Goal: Consume media (video, audio): Watch videos

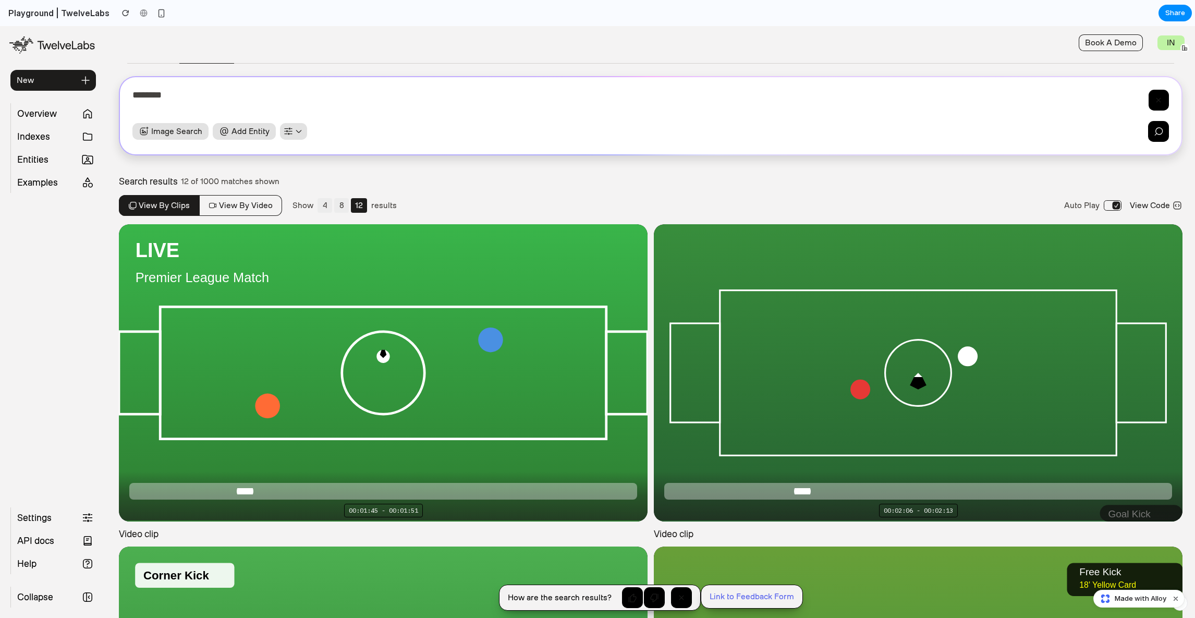
scroll to position [154, 0]
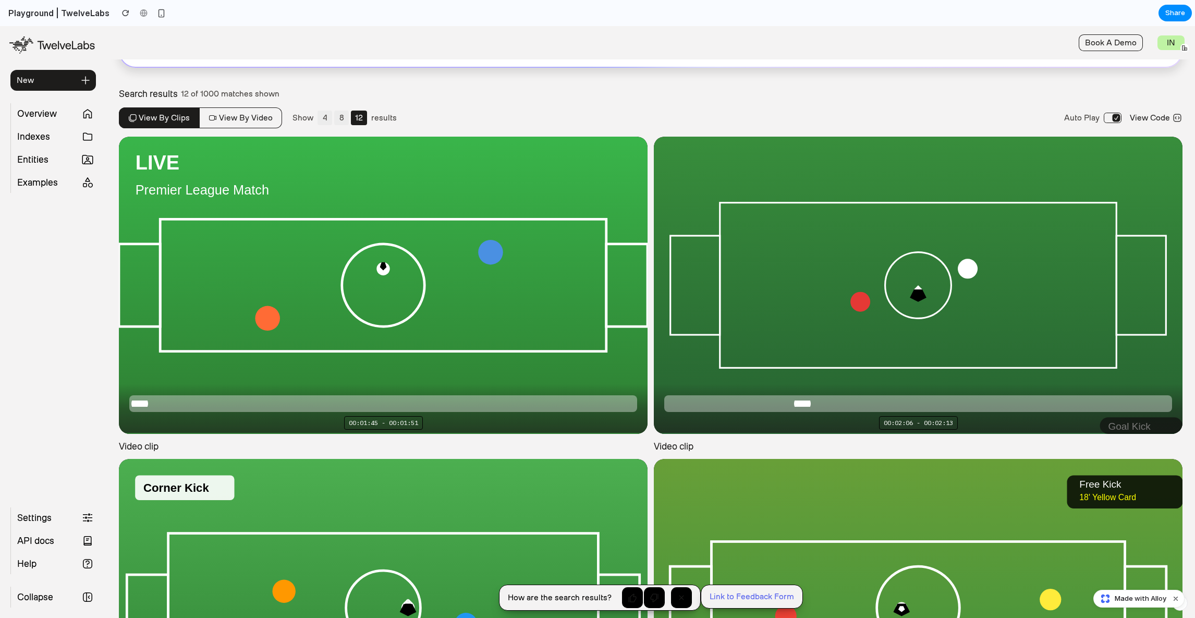
drag, startPoint x: 242, startPoint y: 401, endPoint x: 140, endPoint y: 406, distance: 101.8
click at [140, 406] on div "Loaded: 35.77% Progress: 2.1 %" at bounding box center [383, 403] width 508 height 17
click at [152, 405] on div at bounding box center [383, 404] width 508 height 6
drag, startPoint x: 244, startPoint y: 401, endPoint x: 524, endPoint y: 395, distance: 280.1
click at [524, 395] on div "Loaded: 35.77% Progress: 75.6 %" at bounding box center [383, 403] width 508 height 17
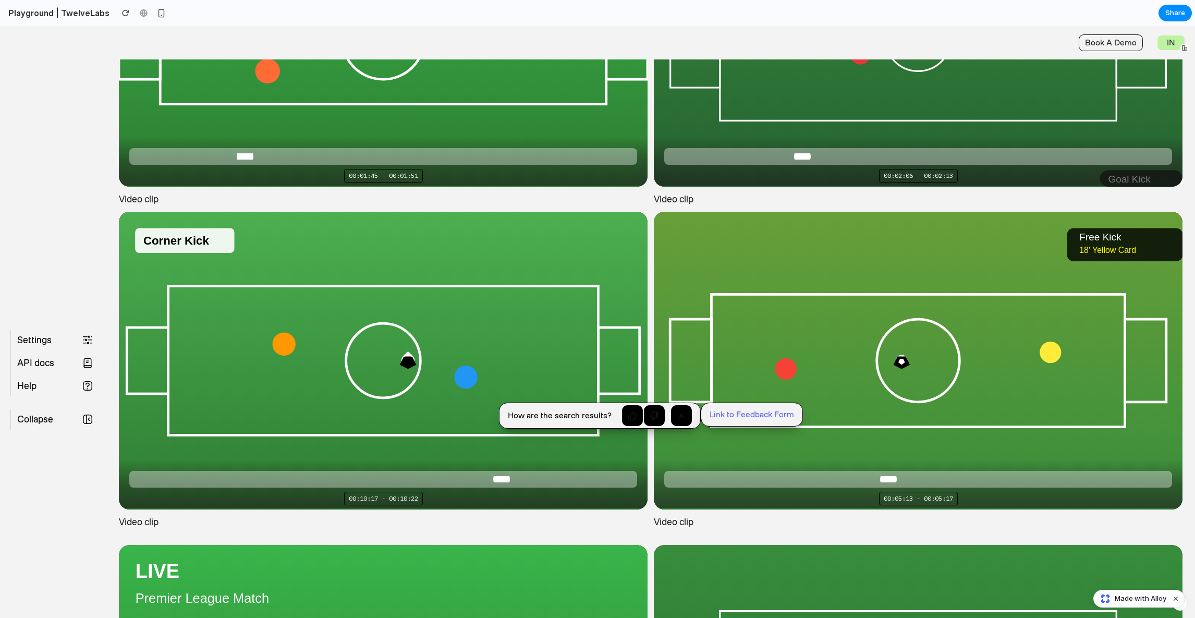
scroll to position [426, 0]
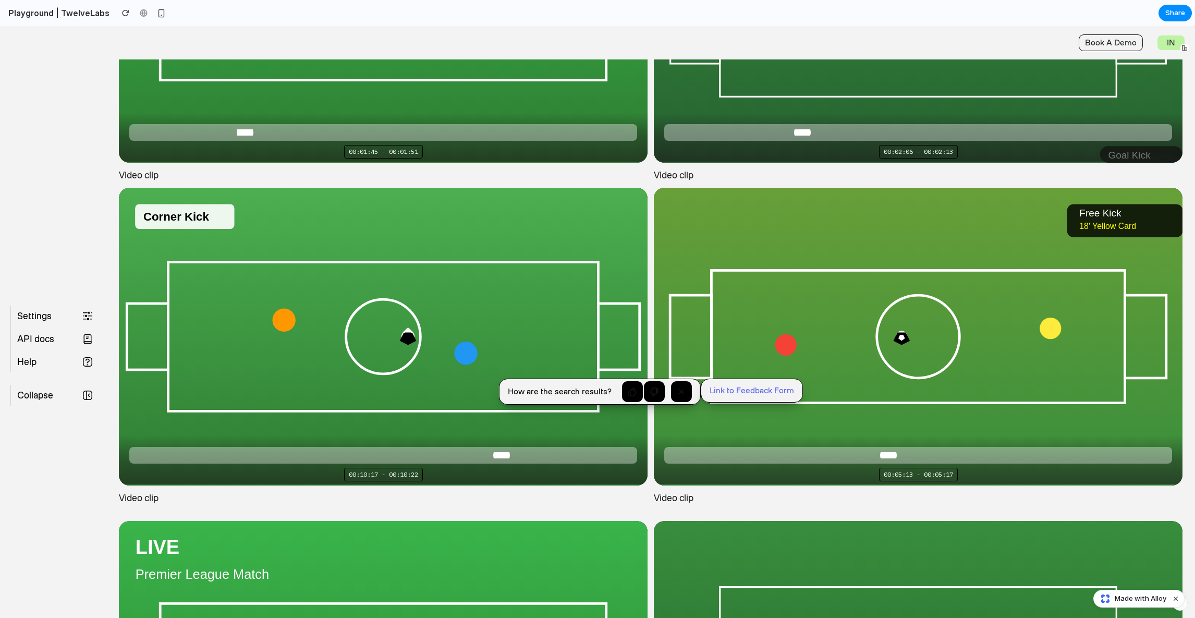
click at [470, 452] on div at bounding box center [383, 455] width 508 height 6
drag, startPoint x: 498, startPoint y: 453, endPoint x: 293, endPoint y: 454, distance: 204.5
click at [293, 454] on div "Loaded: 80.74% Progress: 32.3 %" at bounding box center [383, 455] width 508 height 17
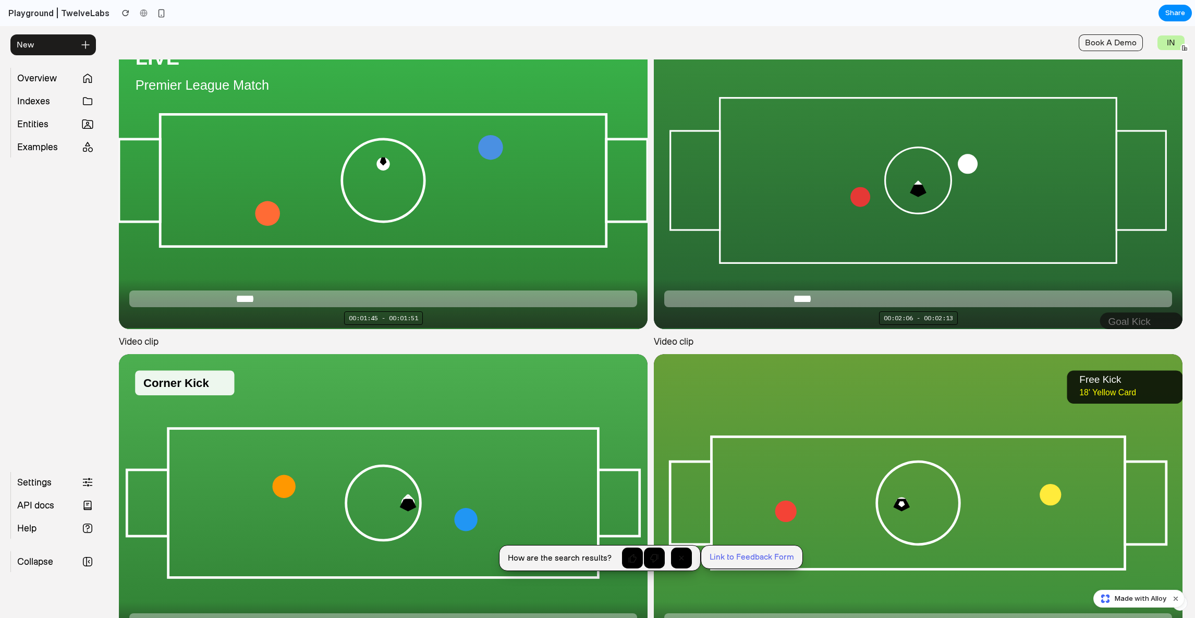
scroll to position [0, 0]
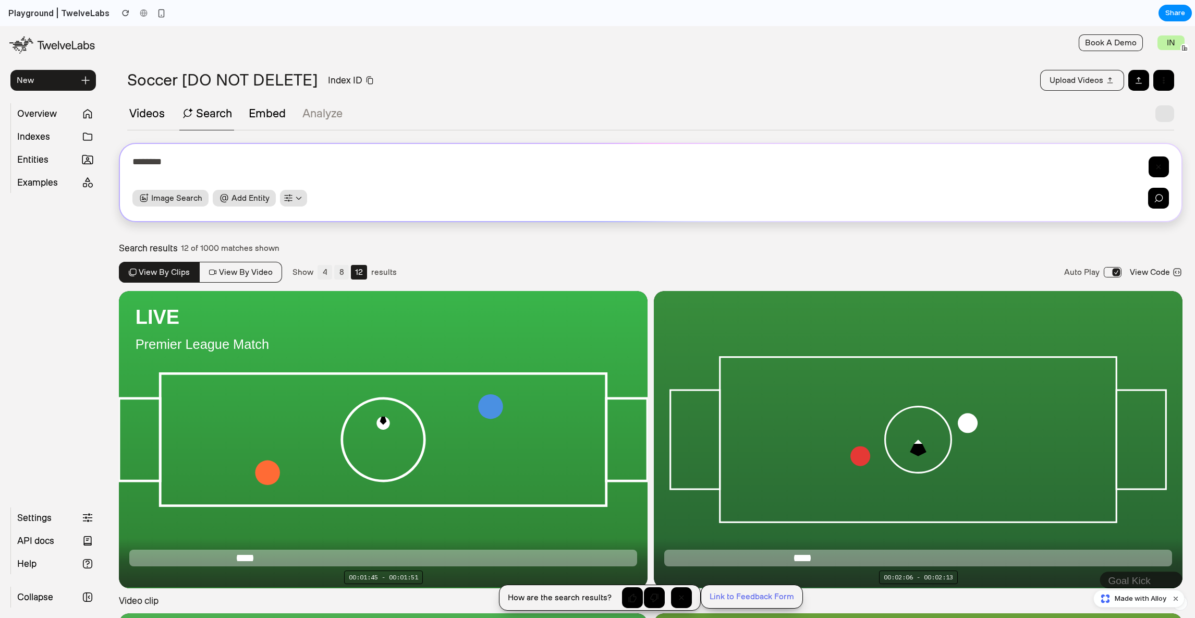
click at [453, 261] on div "Search results 12 of 1000 matches shown View by clips View by video Show 4 8 12…" at bounding box center [651, 267] width 1064 height 48
click at [56, 113] on span "Overview" at bounding box center [46, 113] width 67 height 21
click at [47, 135] on span "Indexes" at bounding box center [46, 136] width 67 height 21
click at [245, 126] on div "Videos Search Embed Analyze" at bounding box center [235, 117] width 217 height 25
click at [265, 122] on span "Embed" at bounding box center [267, 118] width 41 height 23
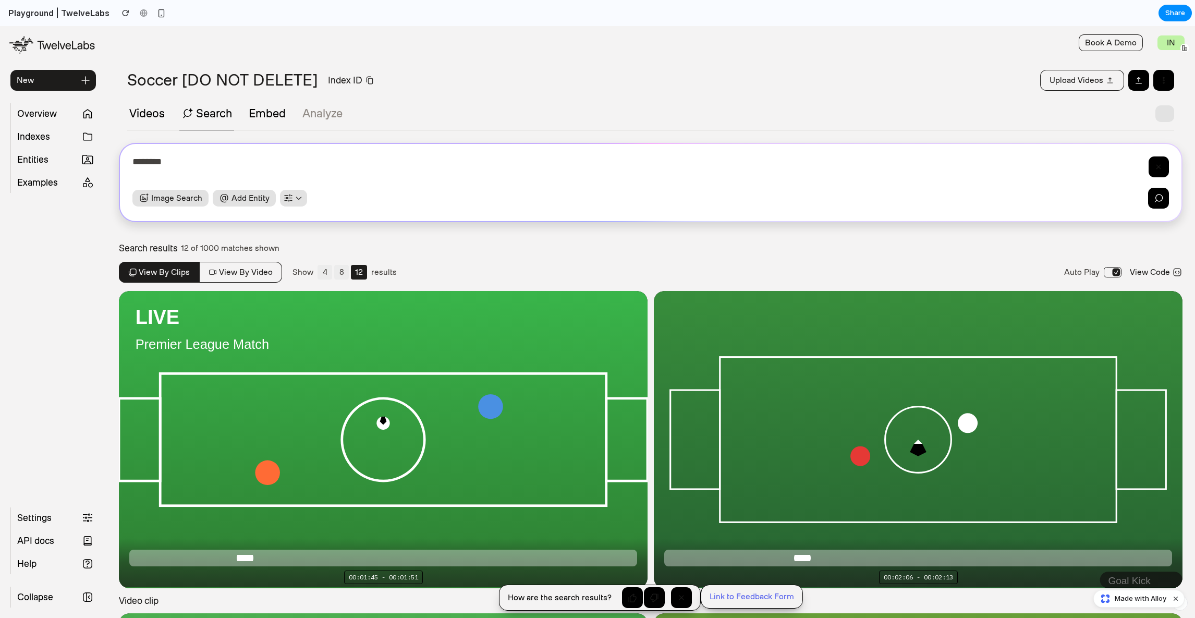
click at [263, 112] on button "Embed" at bounding box center [267, 113] width 41 height 13
click at [538, 78] on div "Soccer [DO NOT DELETE] Index ID Upload videos" at bounding box center [650, 80] width 1089 height 21
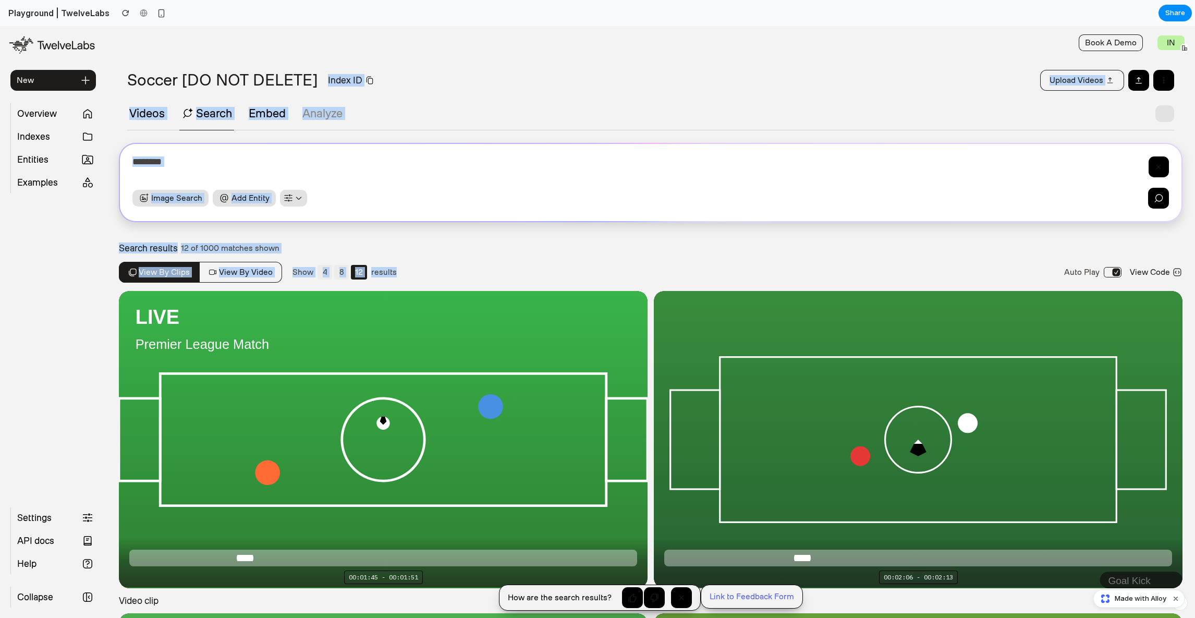
drag, startPoint x: 537, startPoint y: 78, endPoint x: 550, endPoint y: 307, distance: 228.8
click at [550, 306] on section "**********" at bounding box center [650, 434] width 1089 height 816
click at [550, 307] on video-js "**********" at bounding box center [383, 439] width 529 height 297
